Goal: Task Accomplishment & Management: Use online tool/utility

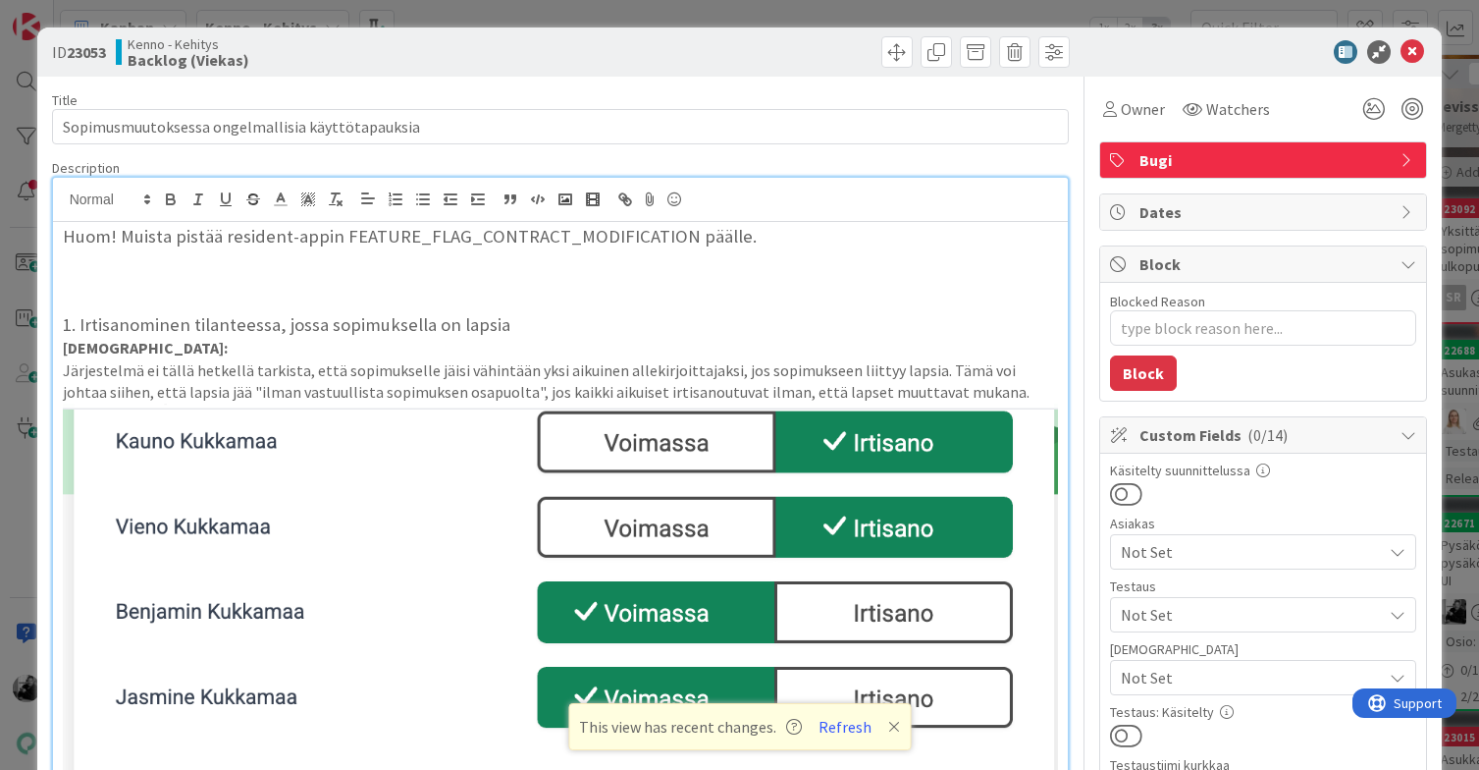
scroll to position [601, 0]
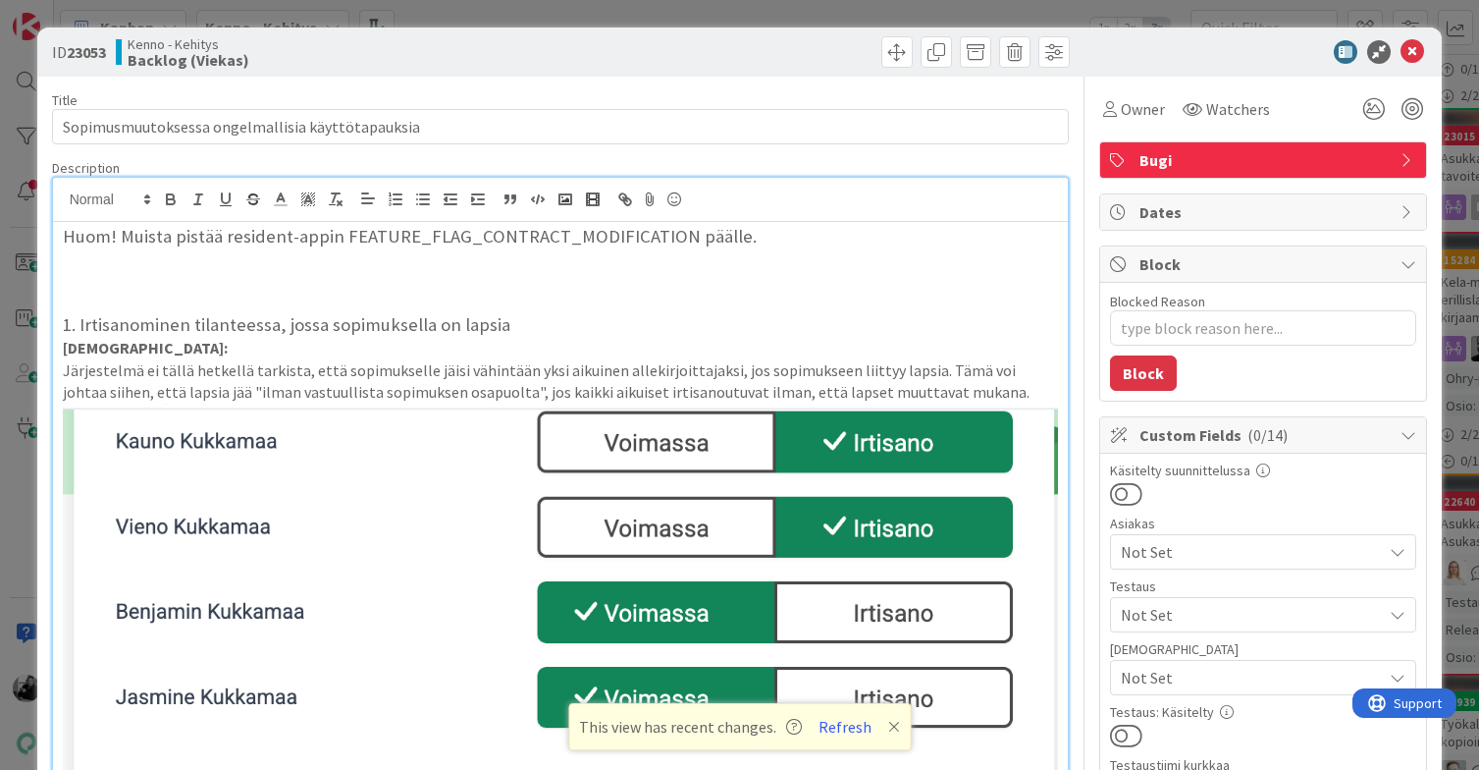
click at [973, 96] on div "Title 48 / 128" at bounding box center [561, 100] width 1018 height 18
click at [1410, 52] on icon at bounding box center [1413, 52] width 24 height 24
click at [1415, 48] on icon at bounding box center [1413, 52] width 24 height 24
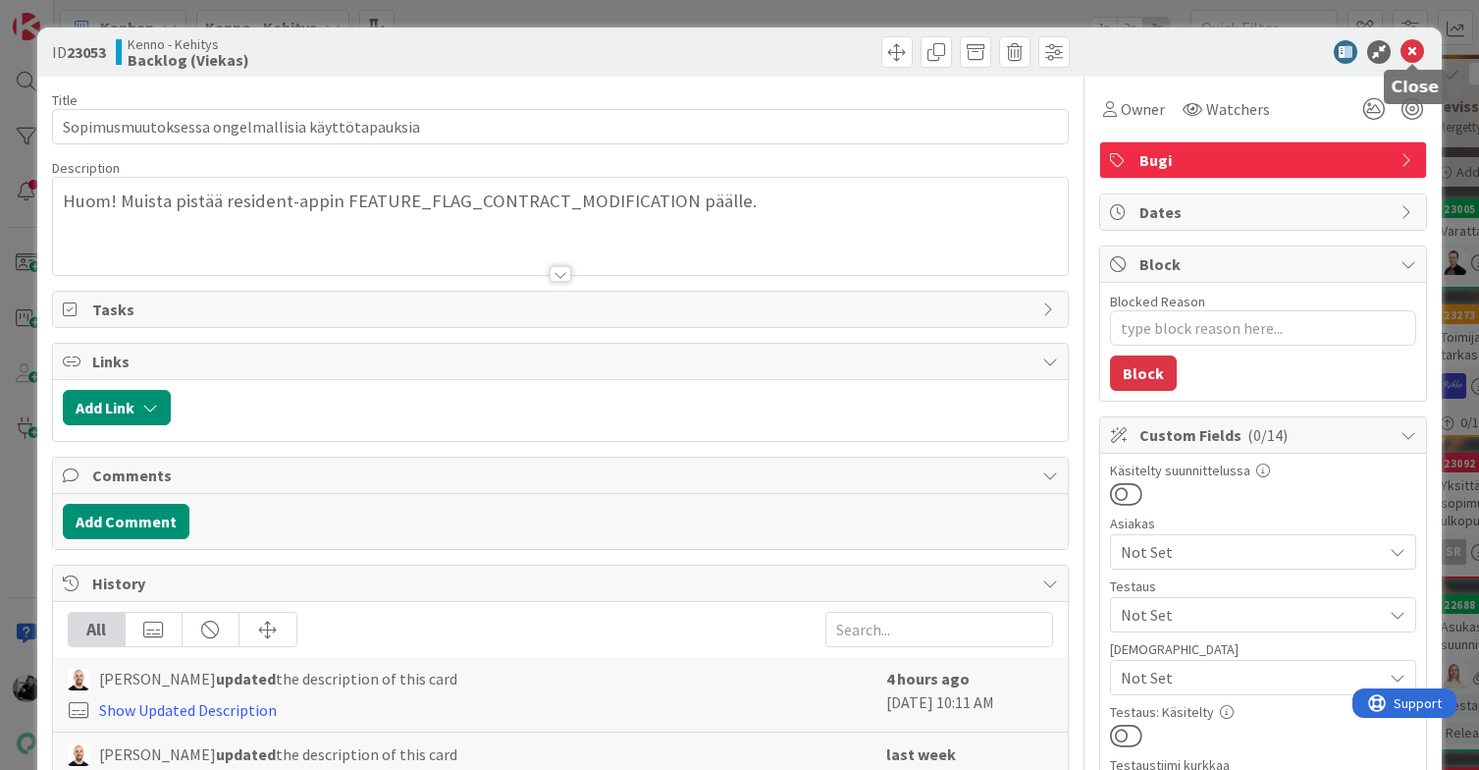
click at [1412, 55] on icon at bounding box center [1413, 52] width 24 height 24
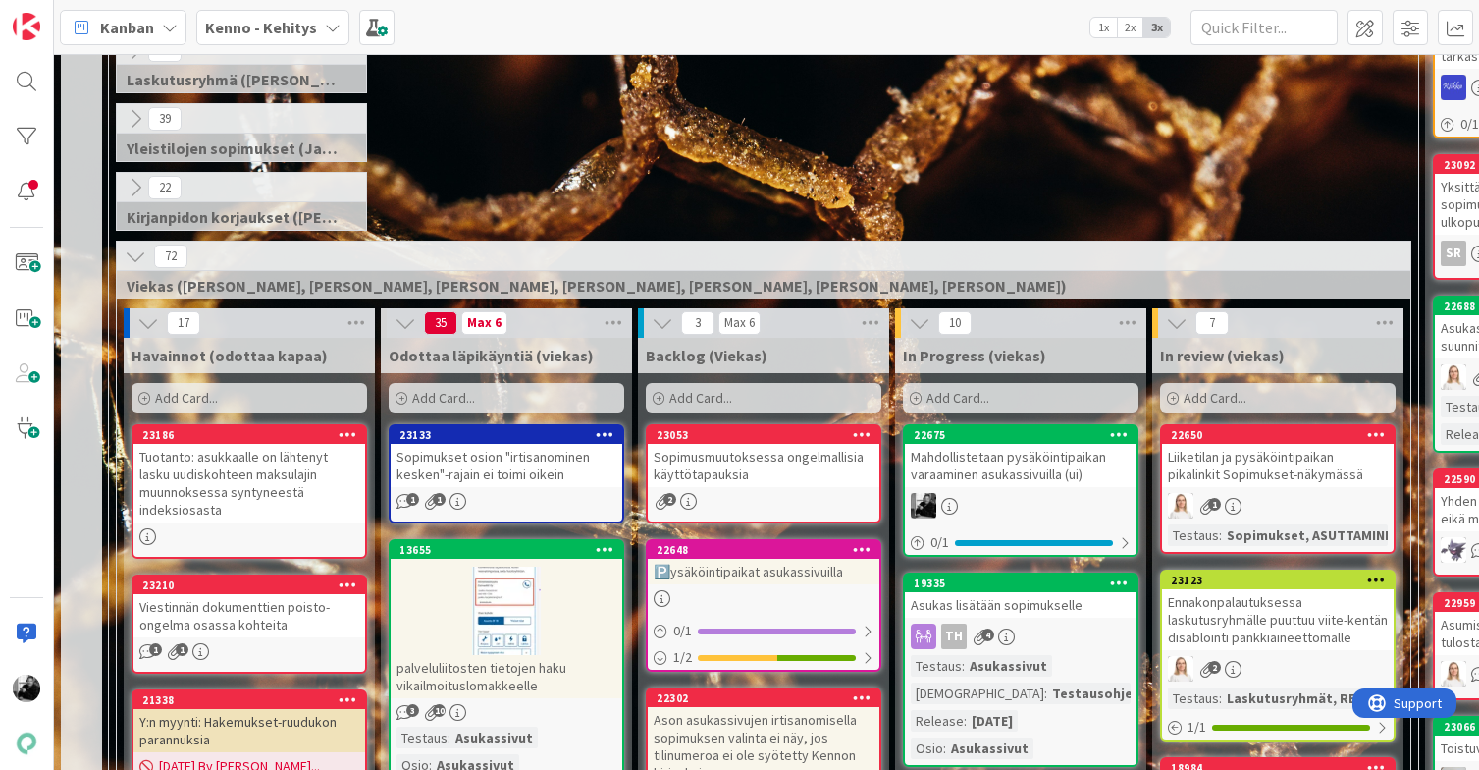
click at [1046, 466] on div "Mahdollistetaan pysäköintipaikan varaaminen asukassivuilla (ui)" at bounding box center [1021, 465] width 232 height 43
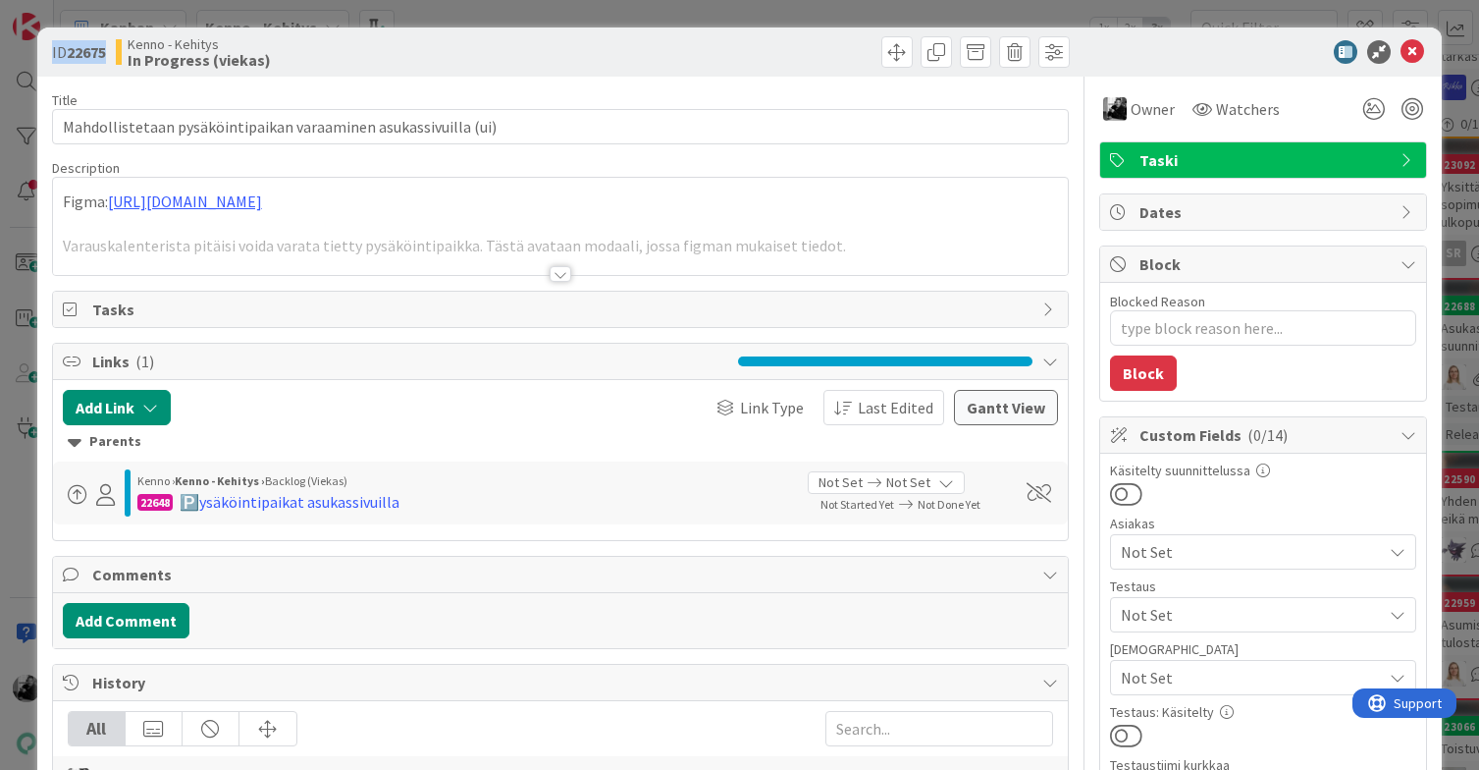
drag, startPoint x: 110, startPoint y: 52, endPoint x: 45, endPoint y: 52, distance: 64.8
click at [45, 52] on div "ID 22675 Kenno - Kehitys In Progress (viekas)" at bounding box center [740, 51] width 1406 height 49
click at [83, 43] on b "22675" at bounding box center [86, 52] width 39 height 20
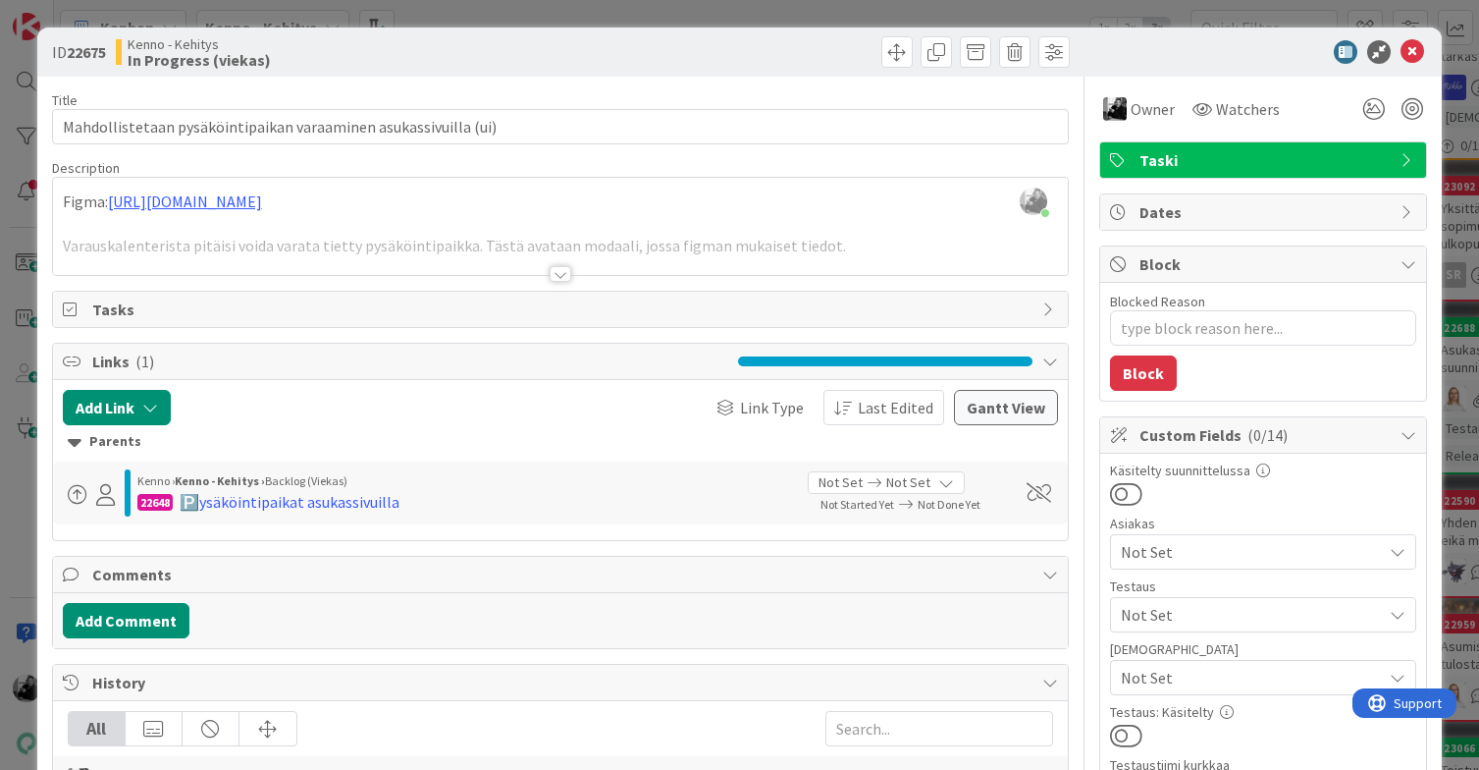
type textarea "x"
